Goal: Go to known website: Go to known website

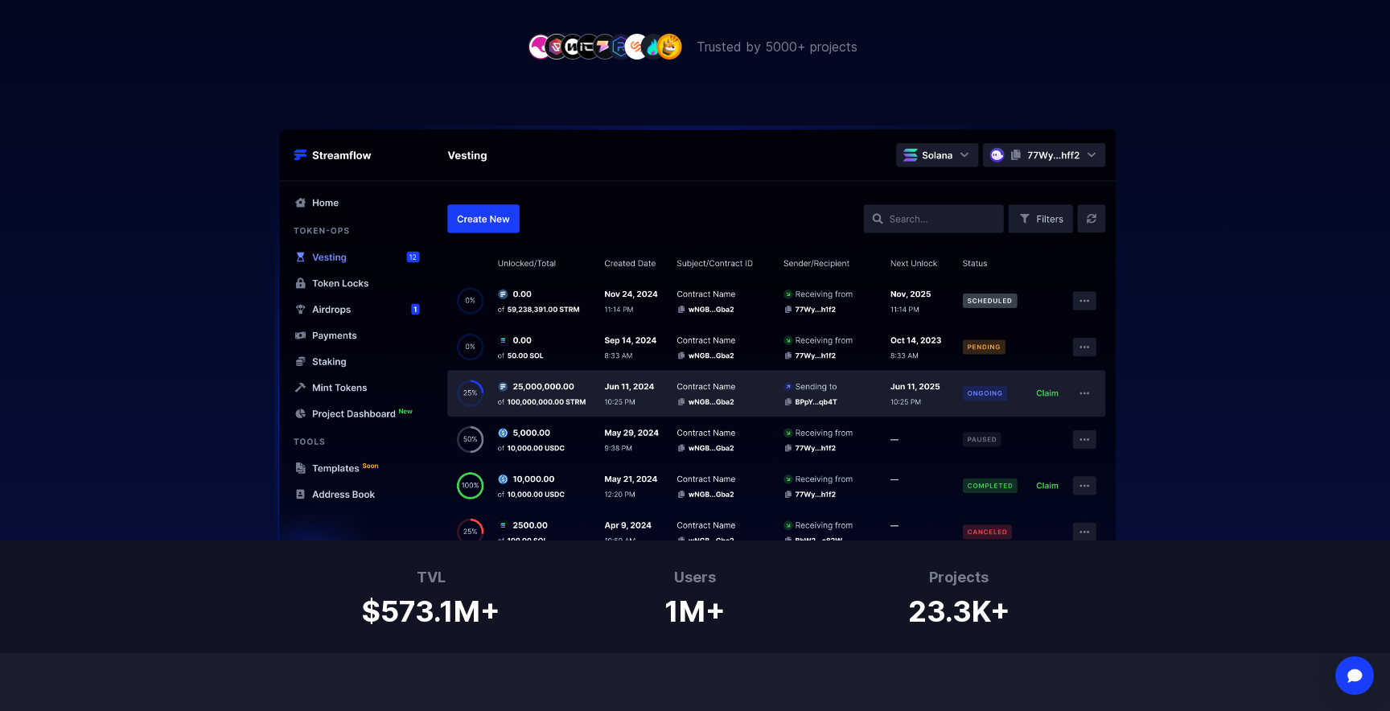
scroll to position [545, 0]
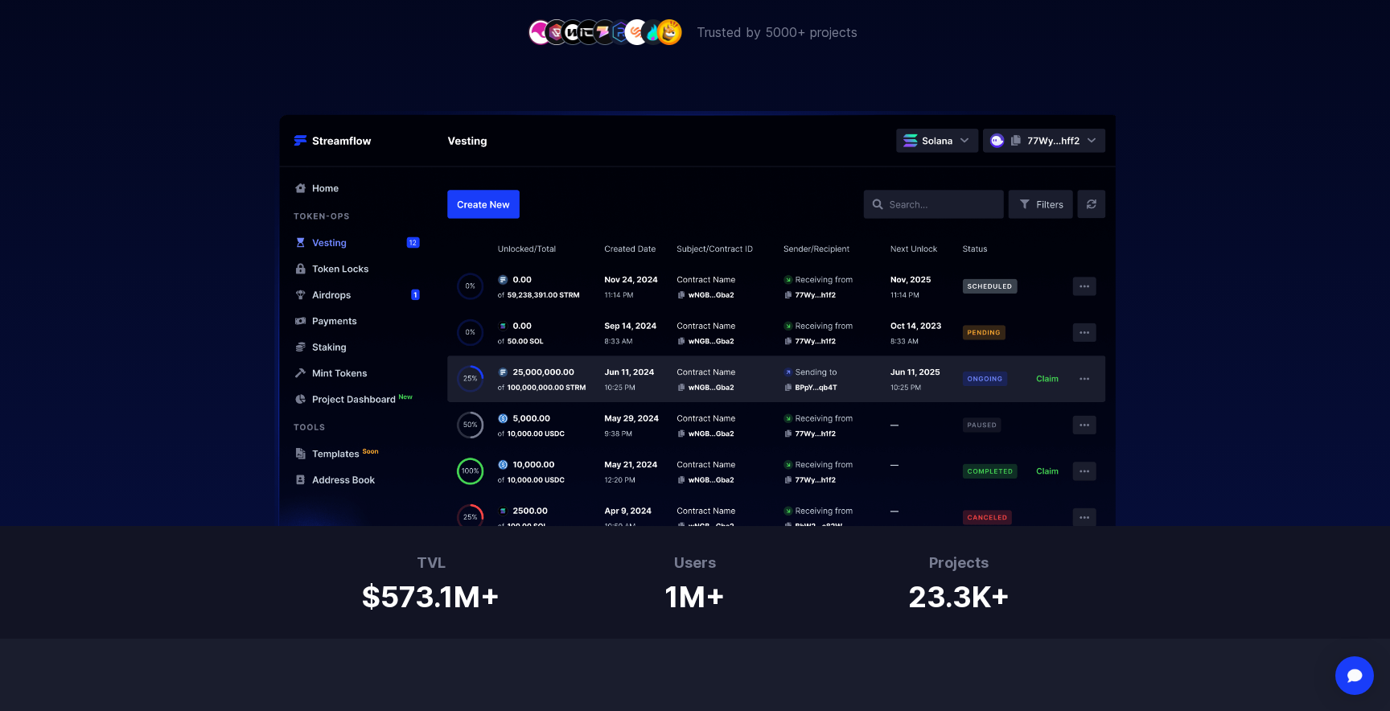
click at [164, 72] on div at bounding box center [695, 284] width 1390 height 484
click at [231, 51] on div at bounding box center [695, 284] width 1390 height 484
click at [235, 97] on div at bounding box center [695, 284] width 1390 height 484
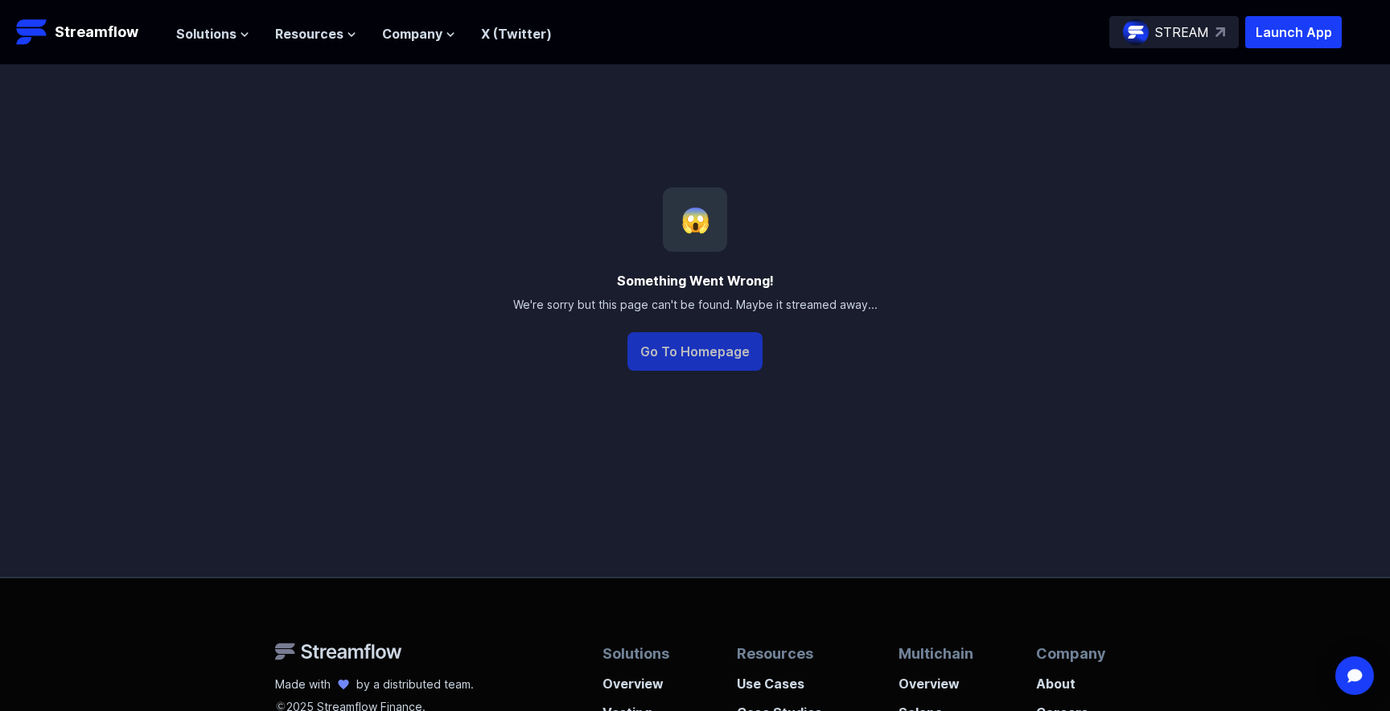
click at [698, 345] on button "Go To Homepage" at bounding box center [695, 351] width 135 height 39
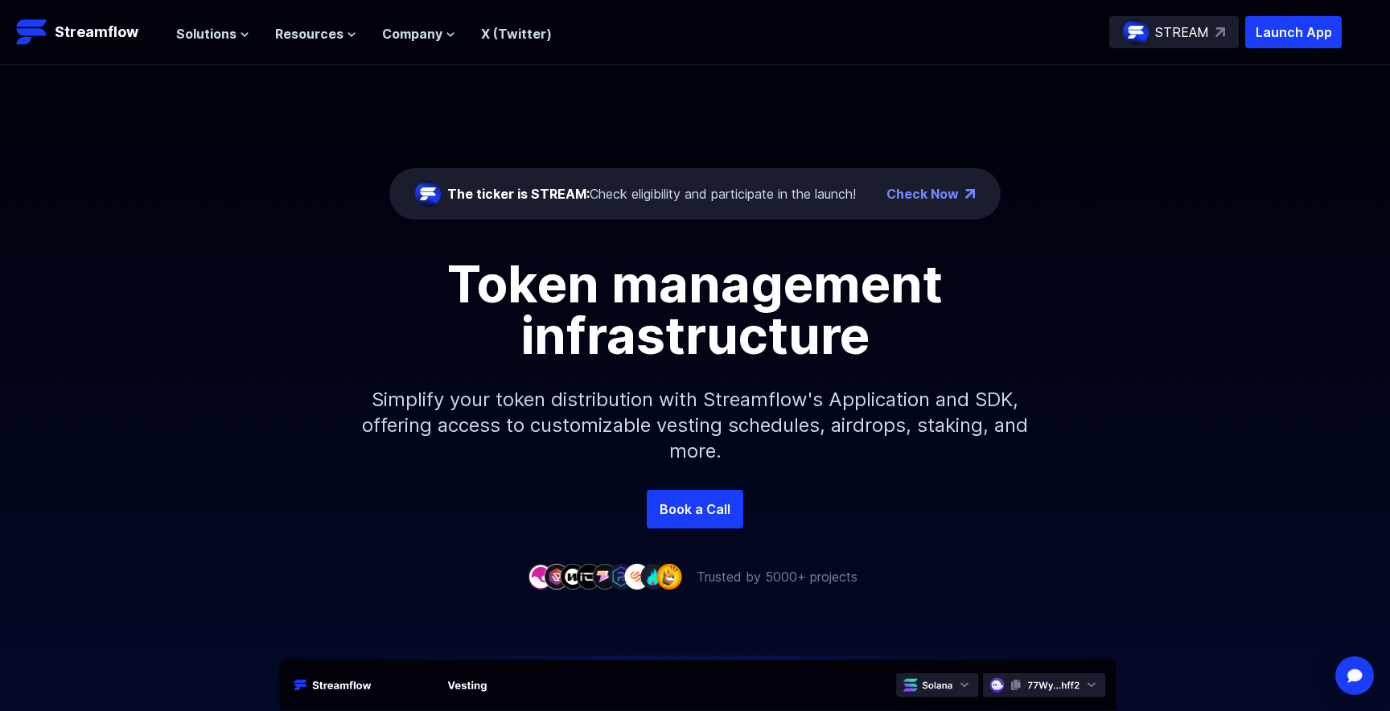
click at [961, 190] on div "Check Now" at bounding box center [931, 193] width 88 height 19
click at [955, 200] on link "Check Now" at bounding box center [923, 193] width 72 height 19
click at [1327, 40] on p "Launch App" at bounding box center [1293, 32] width 97 height 32
